Goal: Understand process/instructions: Learn how to perform a task or action

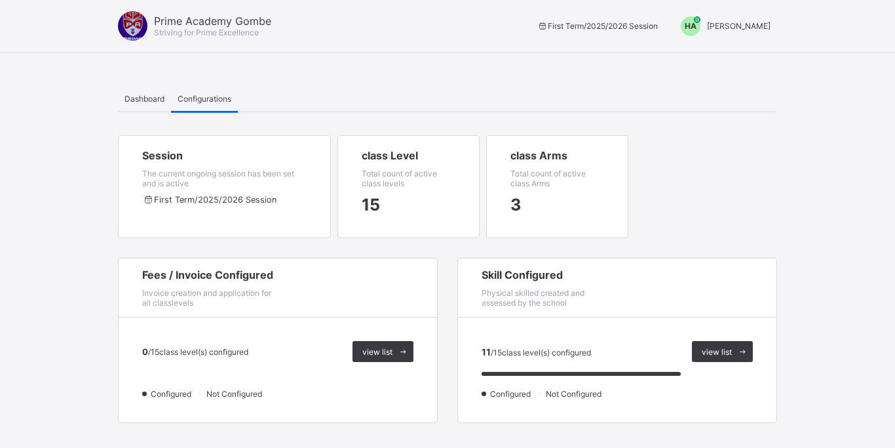
click at [357, 258] on div "Fees / Invoice Configured Invoice creation and application for all classlevels …" at bounding box center [447, 452] width 659 height 389
click at [138, 98] on span "Dashboard" at bounding box center [145, 99] width 40 height 10
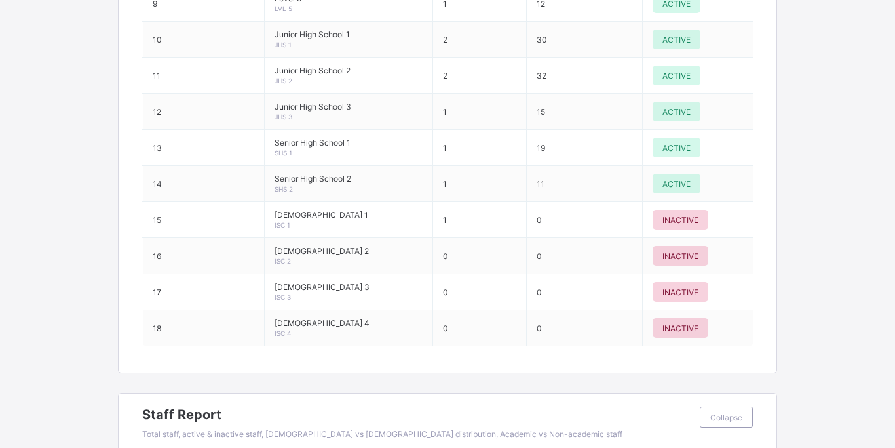
scroll to position [1537, 0]
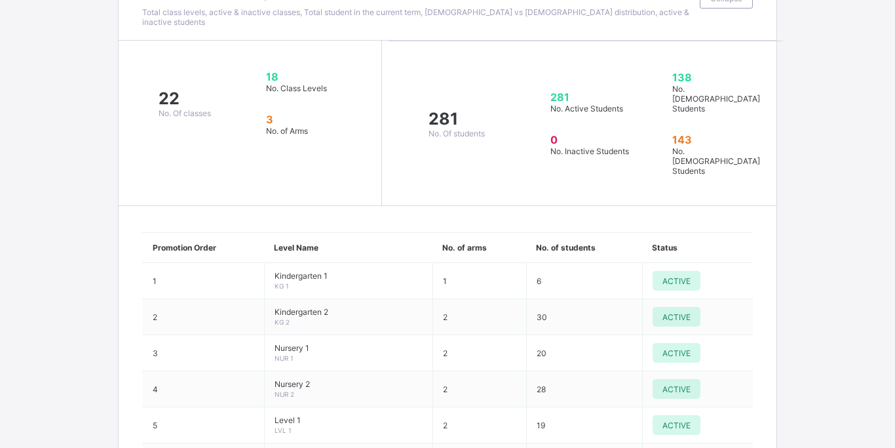
scroll to position [981, 0]
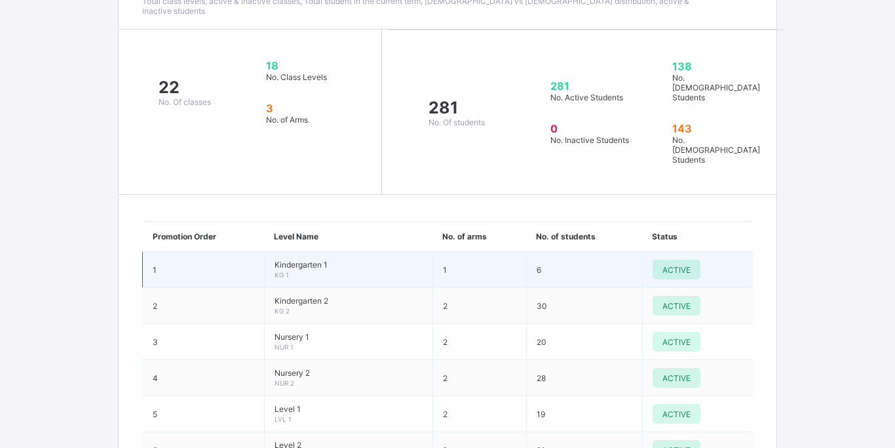
click at [319, 252] on td "Kindergarten 1 KG 1" at bounding box center [348, 270] width 168 height 36
click at [386, 252] on td "Kindergarten 1 KG 1" at bounding box center [348, 270] width 168 height 36
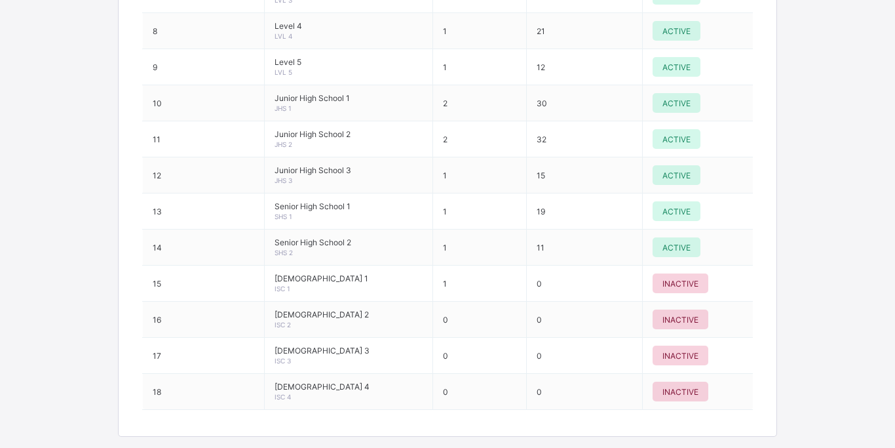
scroll to position [1478, 0]
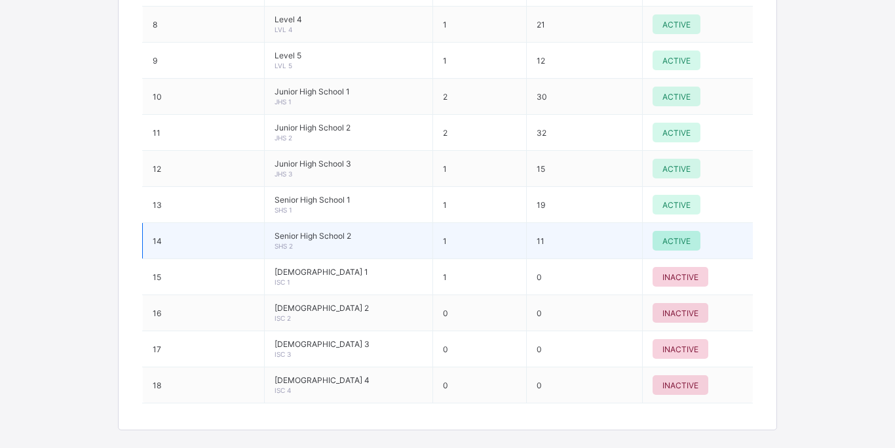
click at [676, 236] on span "ACTIVE" at bounding box center [677, 241] width 28 height 10
click at [668, 236] on span "ACTIVE" at bounding box center [677, 241] width 28 height 10
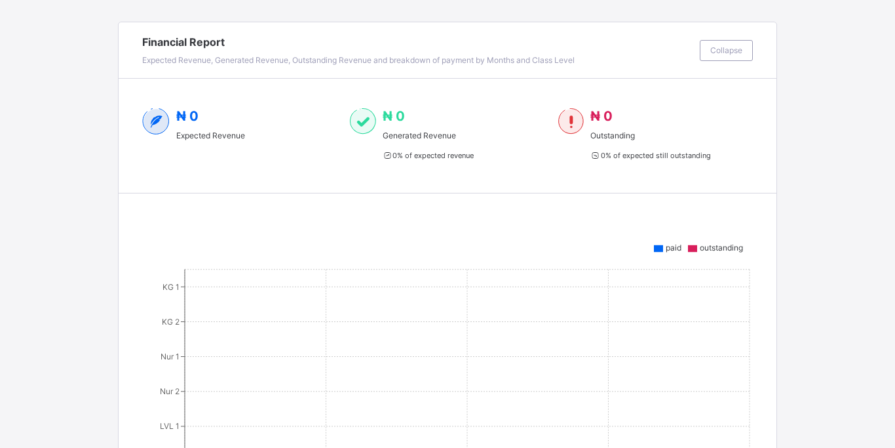
scroll to position [0, 0]
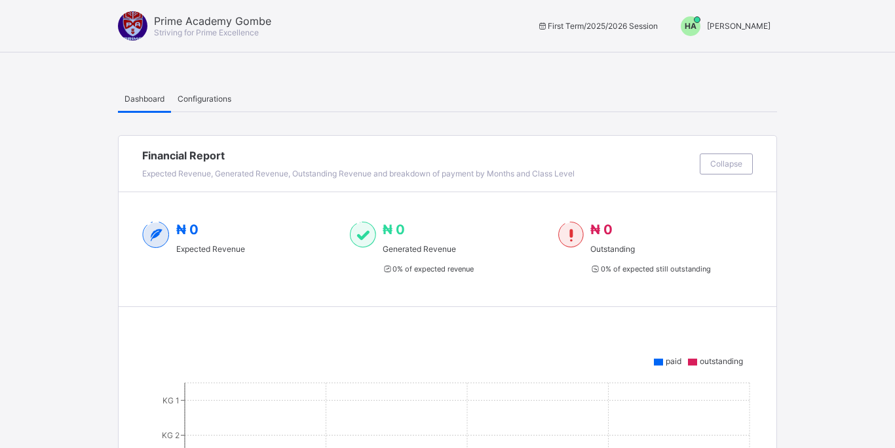
click at [212, 94] on span "Configurations" at bounding box center [205, 99] width 54 height 10
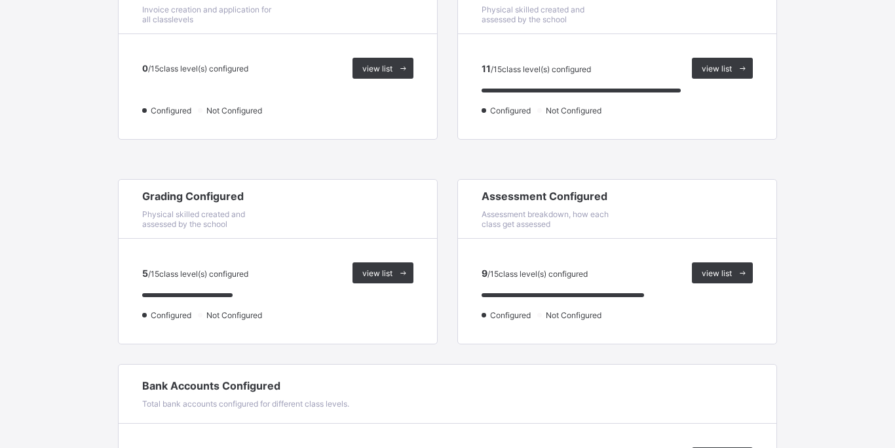
scroll to position [284, 0]
click at [722, 69] on span "view list" at bounding box center [717, 68] width 30 height 10
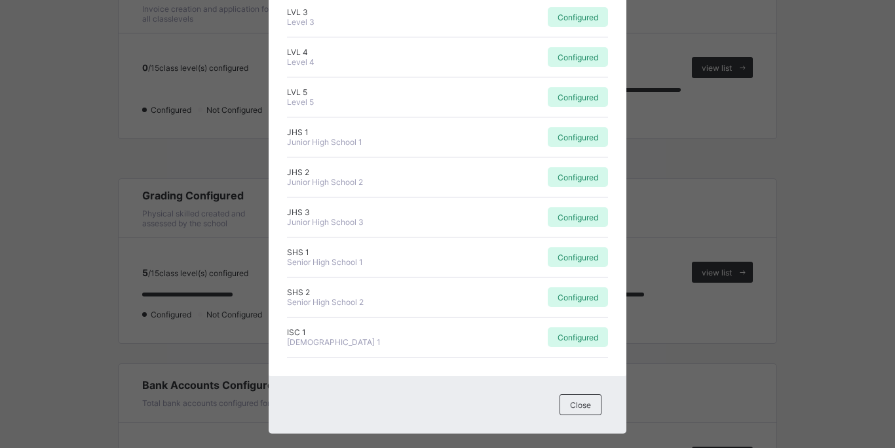
scroll to position [355, 0]
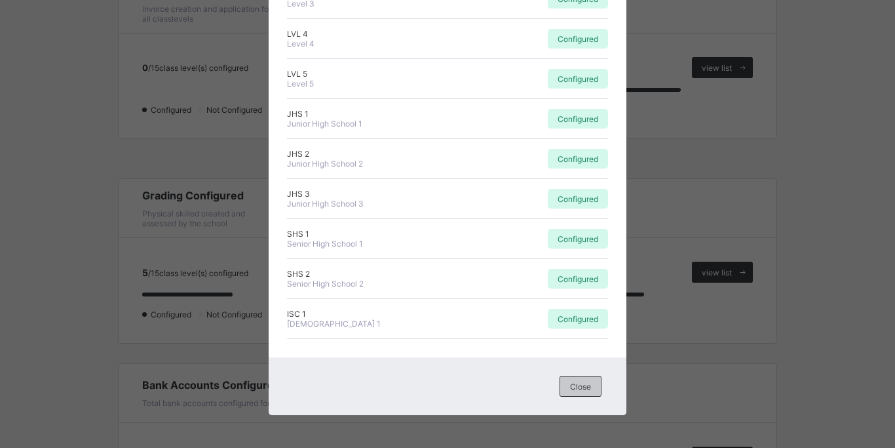
click at [583, 385] on span "Close" at bounding box center [580, 387] width 21 height 10
